Goal: Book appointment/travel/reservation

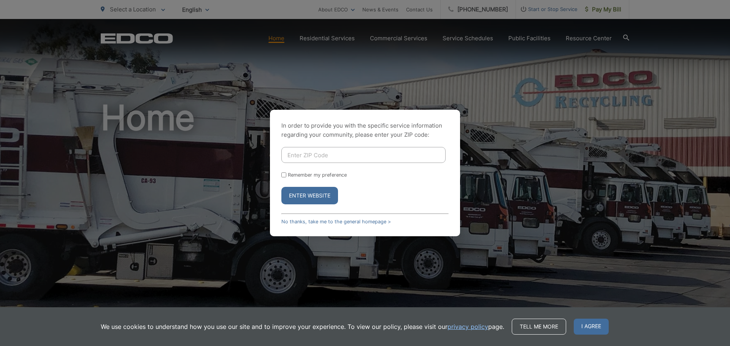
click at [301, 158] on input "Enter ZIP Code" at bounding box center [363, 155] width 164 height 16
type input "92019"
click at [300, 199] on button "Enter Website" at bounding box center [309, 195] width 57 height 17
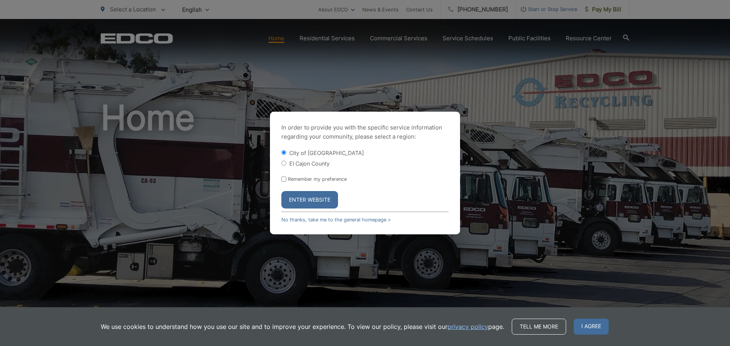
click at [307, 205] on button "Enter Website" at bounding box center [309, 199] width 57 height 17
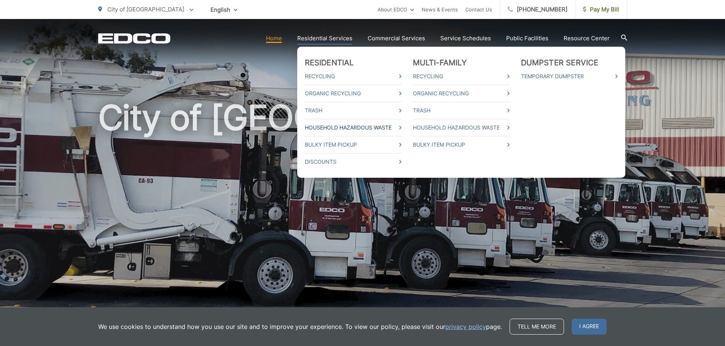
click at [332, 123] on link "Household Hazardous Waste" at bounding box center [353, 127] width 97 height 9
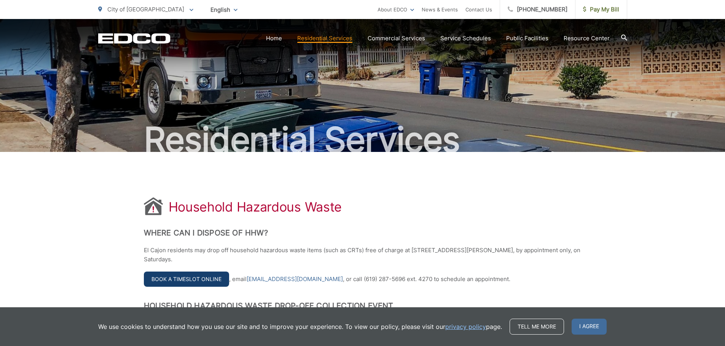
click at [185, 277] on link "Book a Timeslot Online" at bounding box center [186, 279] width 85 height 15
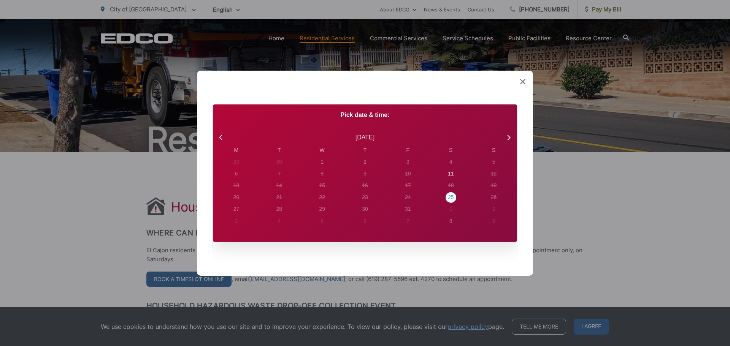
click at [450, 195] on div "25" at bounding box center [451, 198] width 6 height 8
radio input "true"
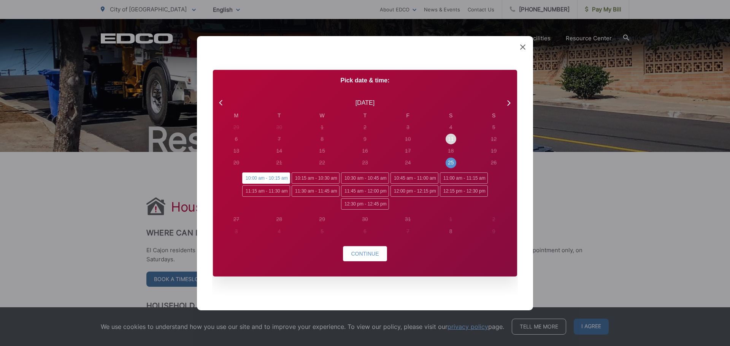
click at [456, 137] on div "11" at bounding box center [450, 139] width 43 height 12
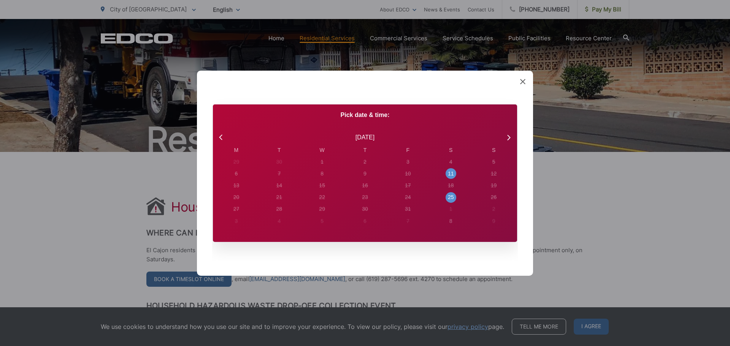
radio input "true"
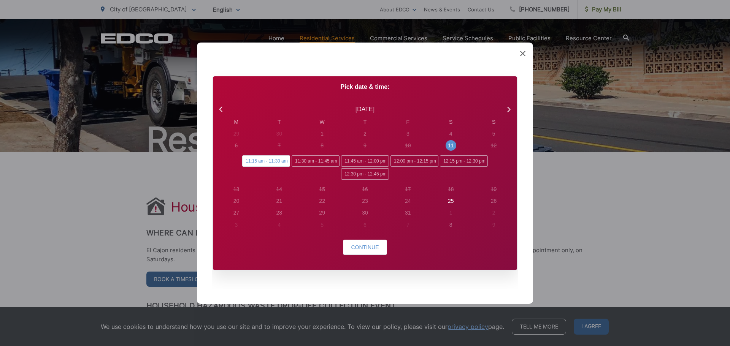
click at [254, 162] on span "11:15 am - 11:30 am" at bounding box center [266, 161] width 48 height 11
click at [247, 161] on input "11:15 am - 11:30 am" at bounding box center [244, 158] width 5 height 5
click at [357, 245] on span "Continue" at bounding box center [365, 248] width 28 height 6
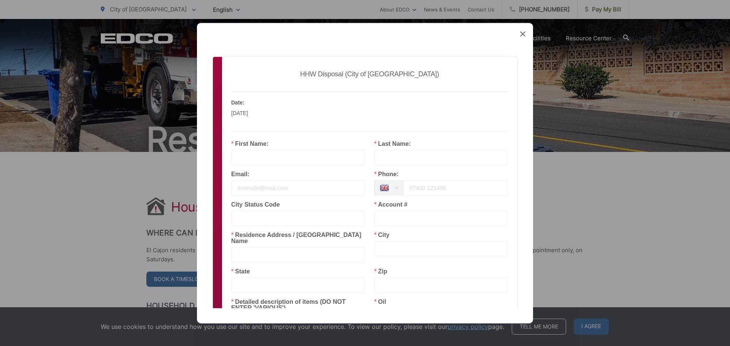
drag, startPoint x: 292, startPoint y: 38, endPoint x: 288, endPoint y: 42, distance: 5.9
click at [240, 33] on div "Created with Sketch. Book Appointment Bringing anyone with you? Number of Addit…" at bounding box center [365, 173] width 336 height 301
click at [277, 157] on input "text" at bounding box center [298, 157] width 134 height 15
click at [256, 157] on input "text" at bounding box center [298, 157] width 134 height 15
click at [391, 157] on input "text" at bounding box center [441, 157] width 134 height 15
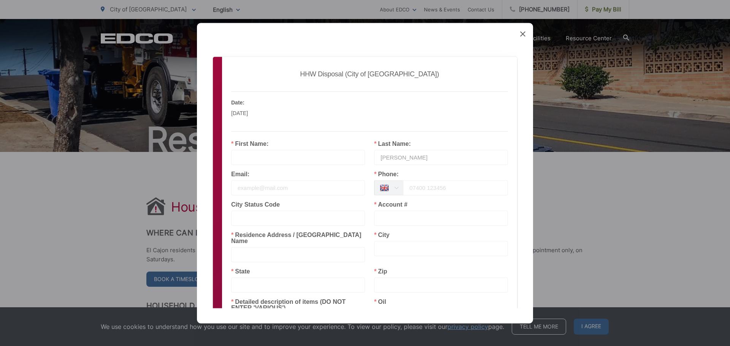
type input "[PERSON_NAME]"
click at [272, 158] on input "text" at bounding box center [298, 157] width 134 height 15
type input "[PERSON_NAME]"
click at [269, 195] on div "Email:" at bounding box center [298, 186] width 143 height 30
click at [271, 189] on input "email" at bounding box center [298, 187] width 134 height 15
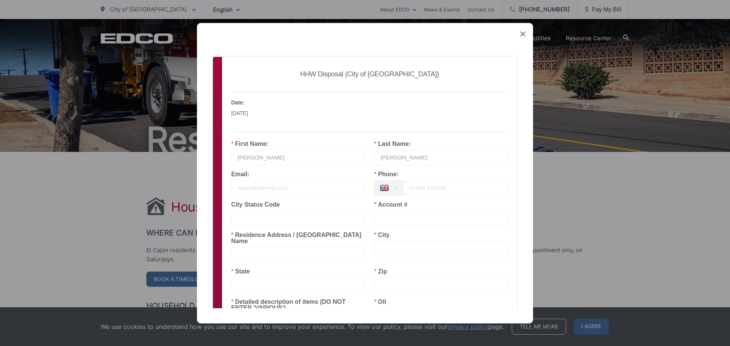
click at [271, 189] on input "email" at bounding box center [298, 187] width 134 height 15
type input "[EMAIL_ADDRESS][DOMAIN_NAME]"
click at [392, 184] on icon at bounding box center [397, 187] width 10 height 15
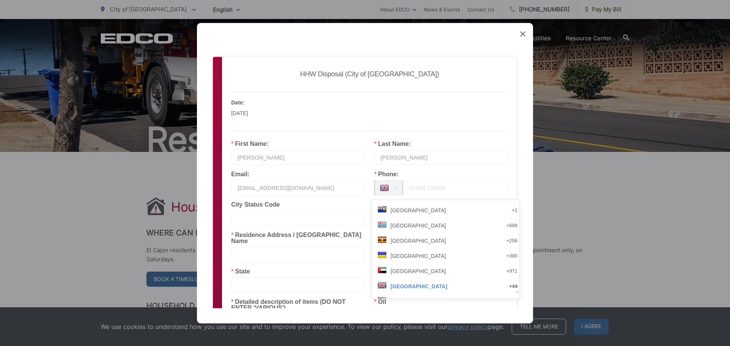
scroll to position [3228, 0]
click at [416, 222] on span "[GEOGRAPHIC_DATA]" at bounding box center [419, 223] width 56 height 15
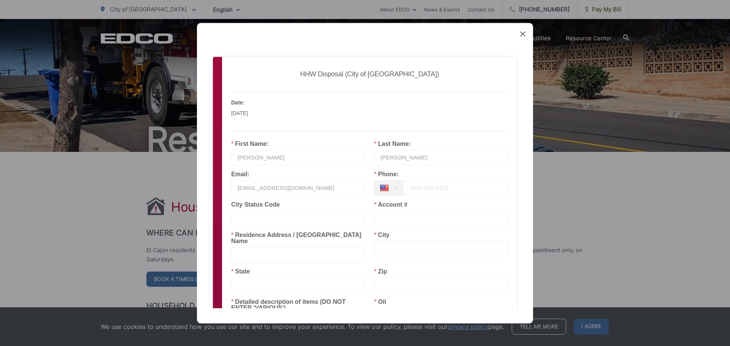
click at [413, 189] on input "tel" at bounding box center [455, 187] width 105 height 15
type input "[PHONE_NUMBER]"
click at [387, 220] on input "text" at bounding box center [441, 218] width 134 height 15
click at [328, 227] on div "City Status Code" at bounding box center [298, 217] width 143 height 30
click at [392, 215] on input "text" at bounding box center [441, 218] width 134 height 15
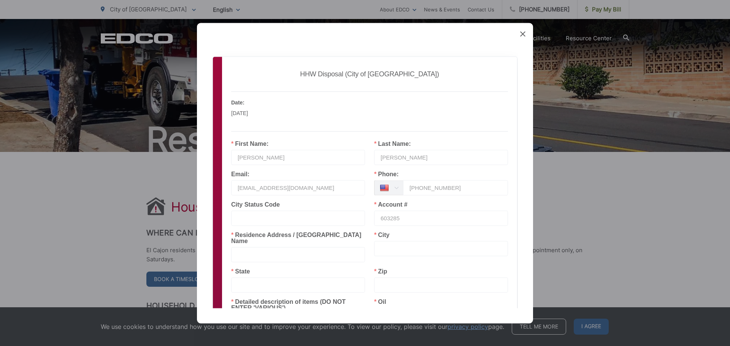
type input "603285"
click at [306, 247] on input "text" at bounding box center [298, 254] width 134 height 15
click at [266, 251] on input "text" at bounding box center [298, 254] width 134 height 15
click at [273, 250] on input "15" at bounding box center [298, 254] width 134 height 15
type input "[STREET_ADDRESS]"
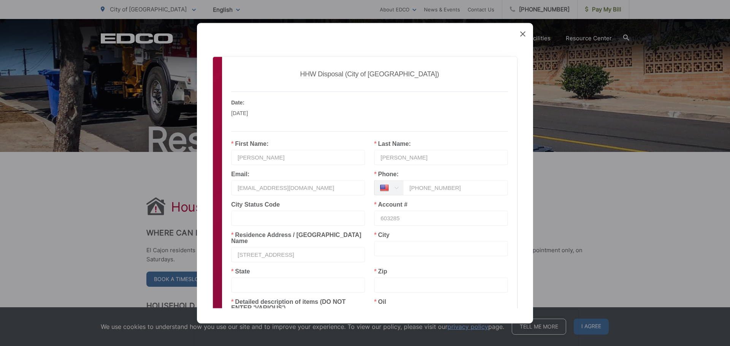
click at [402, 247] on input "text" at bounding box center [441, 248] width 134 height 15
type input "EL CAJON"
click at [244, 278] on input "text" at bounding box center [298, 285] width 134 height 15
type input "CA"
click at [413, 283] on input "text" at bounding box center [441, 285] width 134 height 15
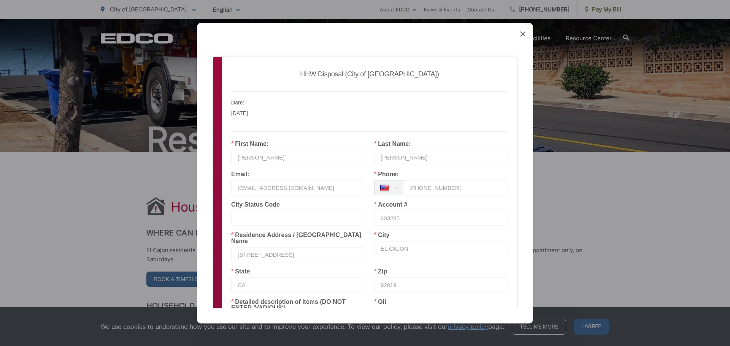
scroll to position [115, 0]
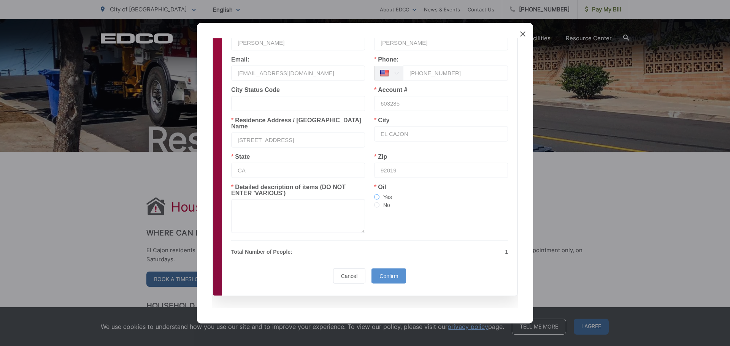
type input "92019"
click at [374, 194] on span at bounding box center [376, 196] width 5 height 5
click at [374, 194] on input "Yes" at bounding box center [376, 197] width 5 height 6
radio input "true"
click at [242, 202] on textarea at bounding box center [298, 216] width 134 height 34
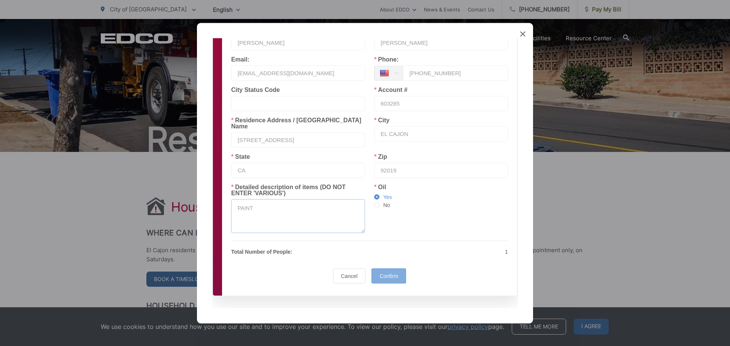
type textarea "PAINT"
click at [397, 269] on div "Confirm" at bounding box center [389, 276] width 35 height 15
